Goal: Use online tool/utility: Use online tool/utility

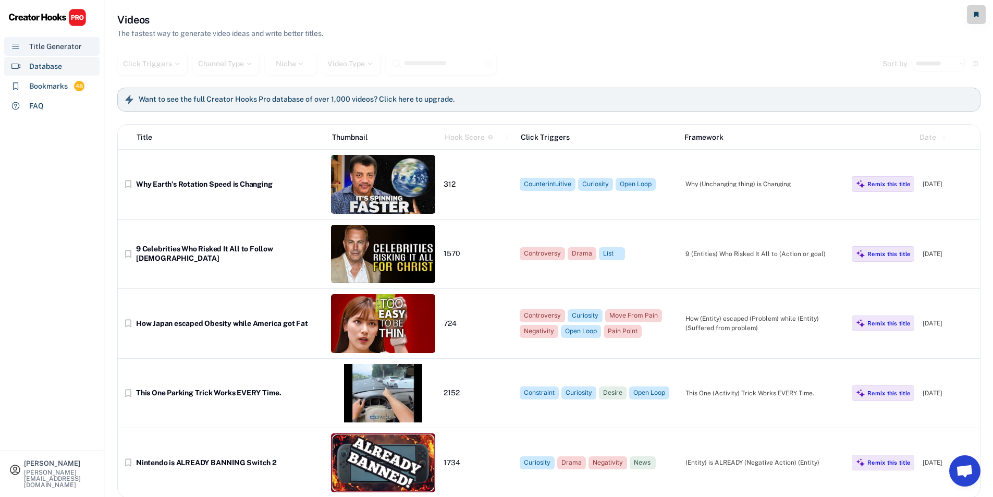
click at [39, 39] on div "Title Generator" at bounding box center [51, 46] width 95 height 19
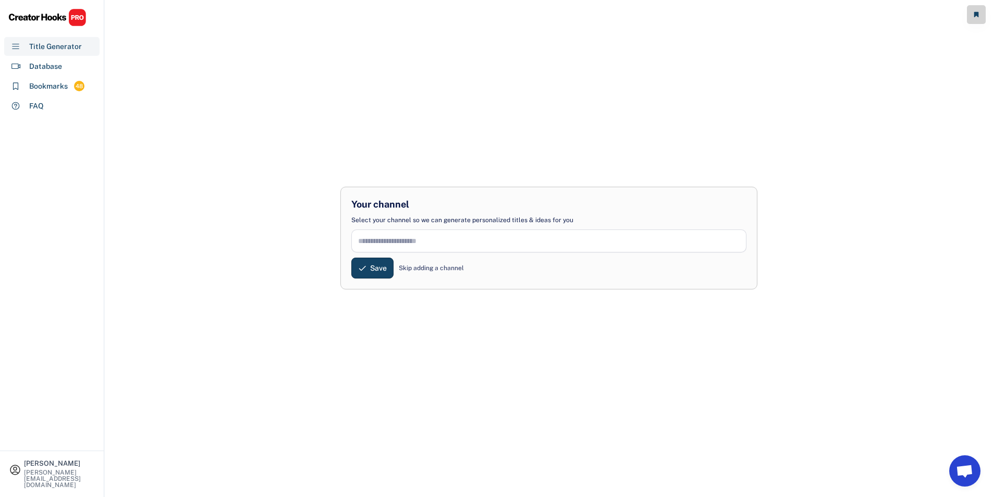
click at [482, 237] on input "input" at bounding box center [548, 240] width 395 height 23
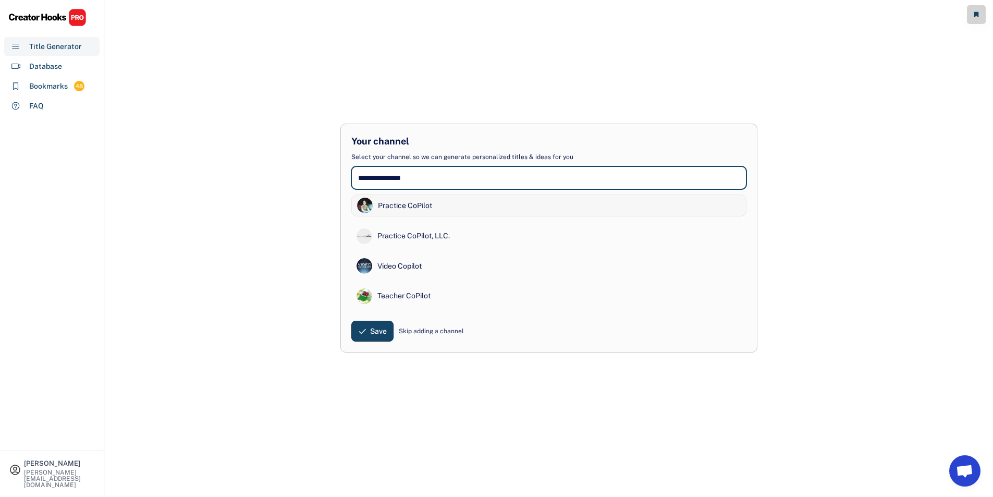
type input "**********"
click at [427, 206] on div "Practice CoPilot" at bounding box center [405, 206] width 54 height 10
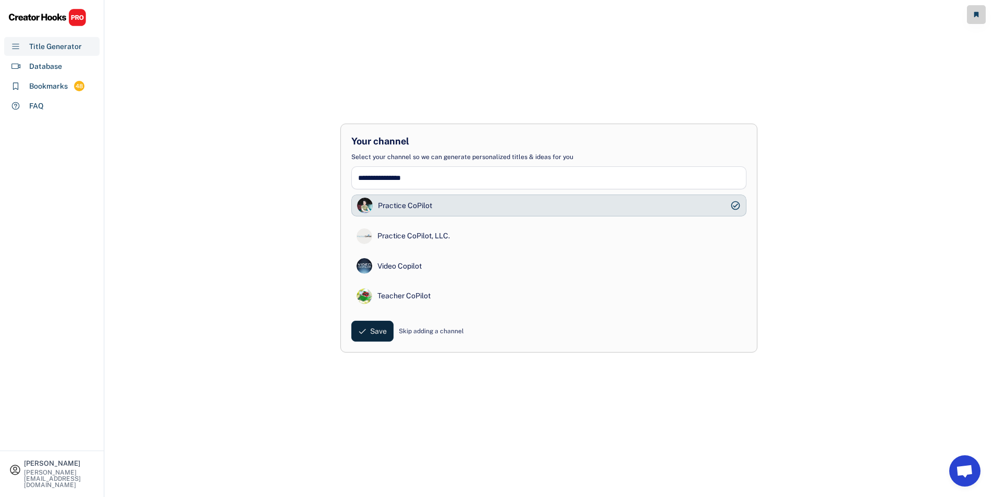
click at [392, 327] on button "Save" at bounding box center [372, 331] width 42 height 21
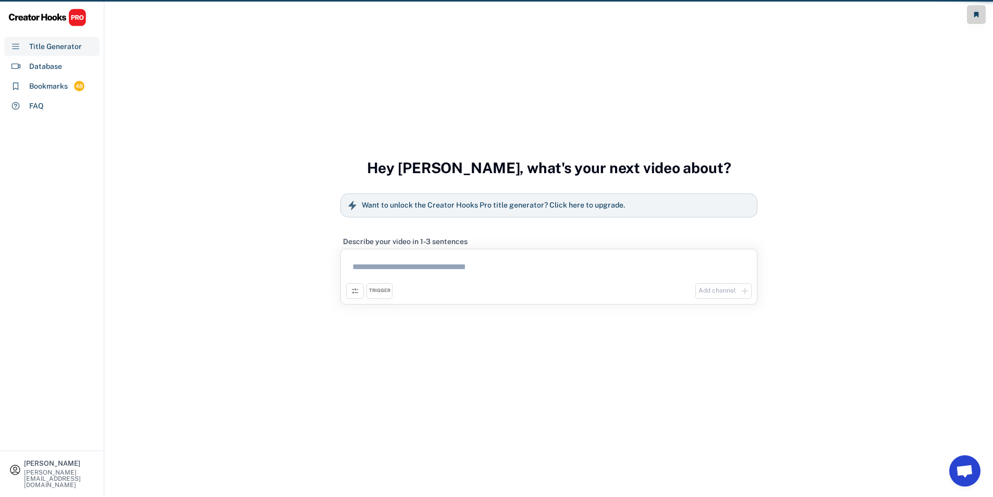
click at [372, 336] on div "Your channel Select your channel so we can generate personalized titles & ideas…" at bounding box center [549, 248] width 889 height 497
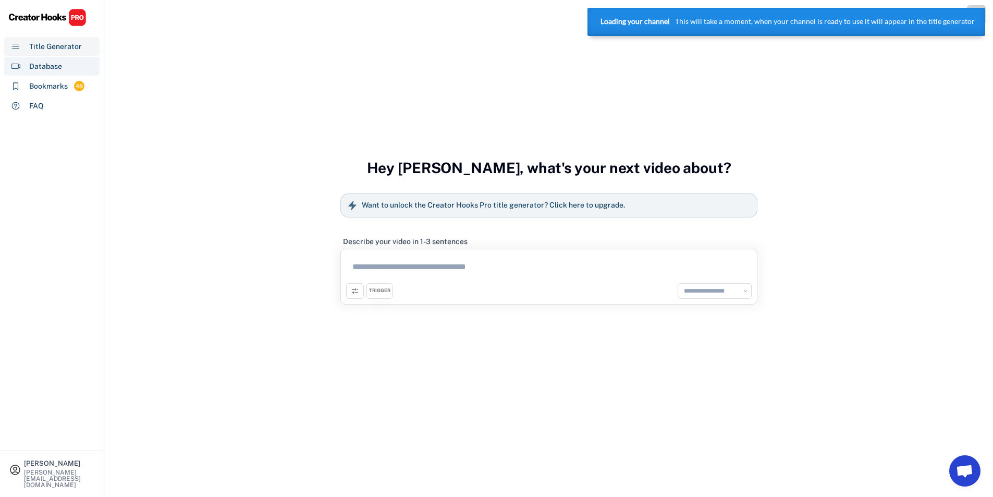
click at [53, 57] on div "Database" at bounding box center [51, 66] width 95 height 19
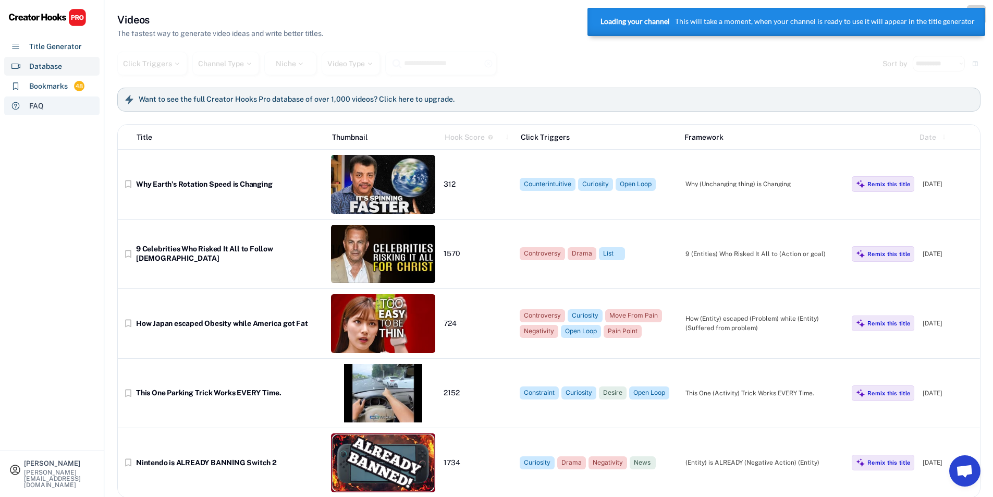
click at [53, 106] on div "FAQ" at bounding box center [51, 105] width 95 height 19
